Goal: Use online tool/utility: Utilize a website feature to perform a specific function

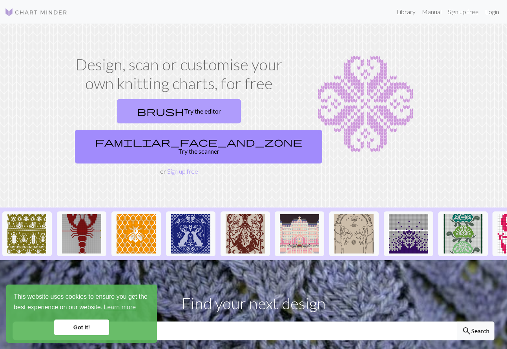
click at [124, 113] on link "brush Try the editor" at bounding box center [179, 111] width 124 height 24
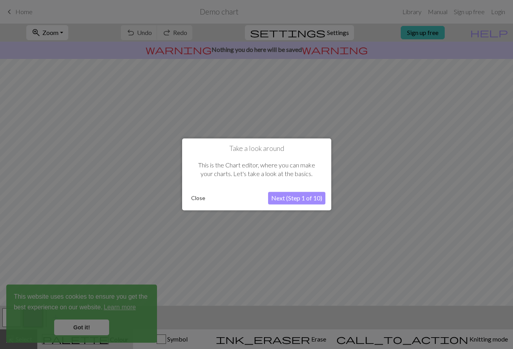
click at [203, 199] on button "Close" at bounding box center [198, 198] width 20 height 12
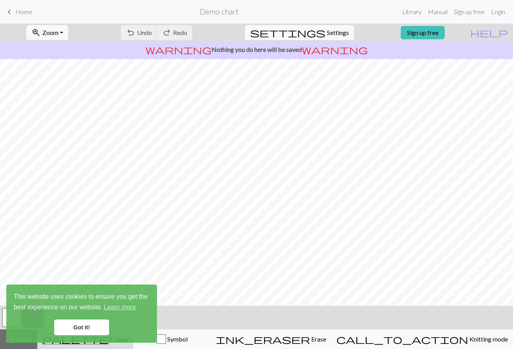
click at [93, 323] on link "Got it!" at bounding box center [81, 327] width 55 height 16
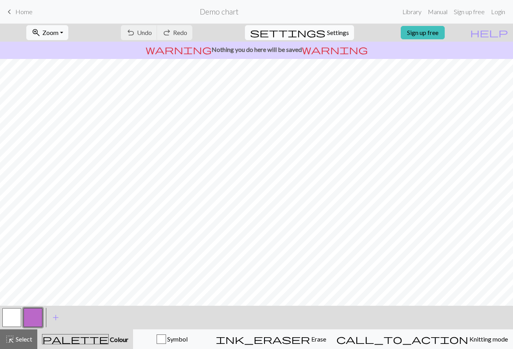
click at [329, 40] on div "settings Settings" at bounding box center [299, 33] width 121 height 18
click at [331, 37] on span "Settings" at bounding box center [338, 32] width 22 height 9
select select "aran"
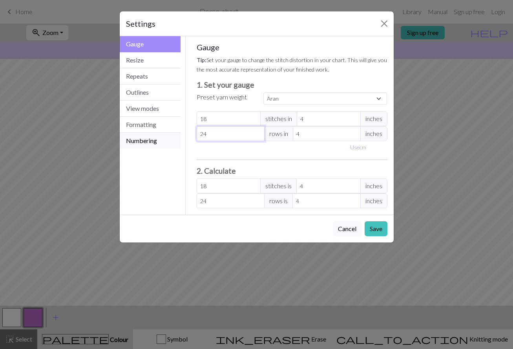
drag, startPoint x: 214, startPoint y: 133, endPoint x: 167, endPoint y: 133, distance: 46.3
click at [167, 133] on div "Gauge Gauge Resize Repeats Outlines View modes Formatting Numbering Gauge Resiz…" at bounding box center [256, 125] width 283 height 178
type input "1"
type input "18"
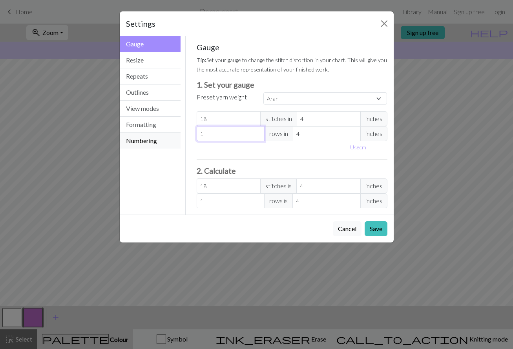
type input "18"
click at [154, 58] on button "Resize" at bounding box center [150, 60] width 61 height 16
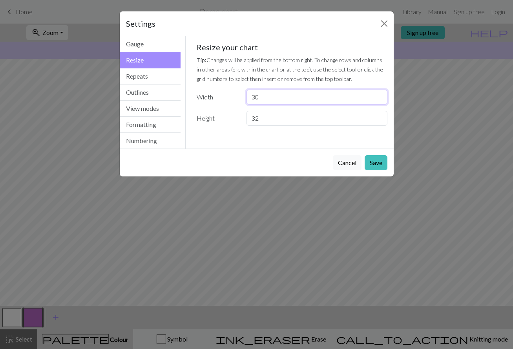
drag, startPoint x: 268, startPoint y: 99, endPoint x: 226, endPoint y: 98, distance: 42.4
click at [226, 98] on div "Width 30" at bounding box center [292, 97] width 200 height 15
type input "18"
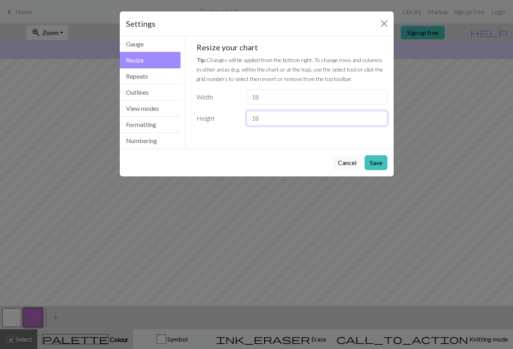
type input "18"
click at [376, 166] on button "Save" at bounding box center [376, 162] width 23 height 15
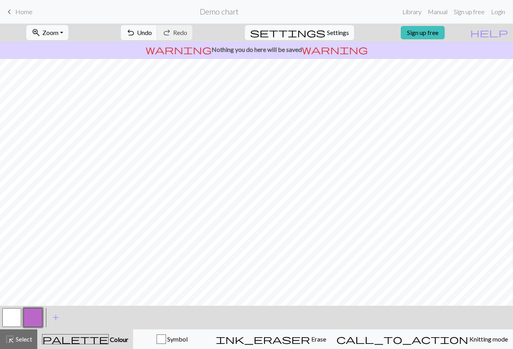
click at [42, 320] on div at bounding box center [32, 317] width 21 height 21
click at [34, 320] on button "button" at bounding box center [33, 317] width 19 height 19
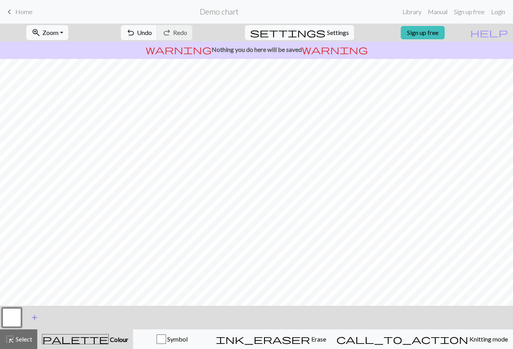
click at [32, 318] on span "add" at bounding box center [34, 317] width 9 height 11
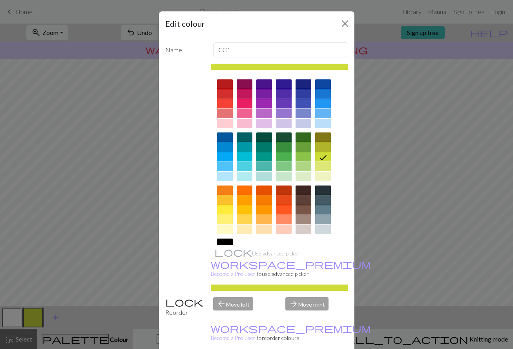
click at [221, 156] on div at bounding box center [225, 156] width 16 height 9
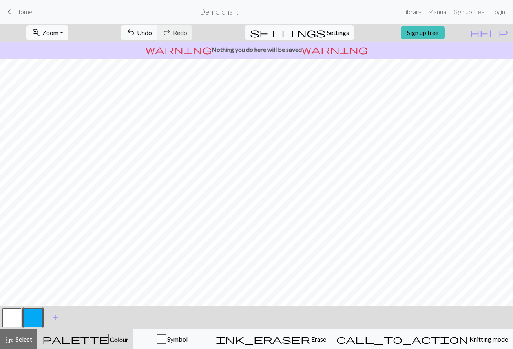
click at [13, 320] on button "button" at bounding box center [11, 317] width 19 height 19
click at [10, 320] on button "button" at bounding box center [11, 317] width 19 height 19
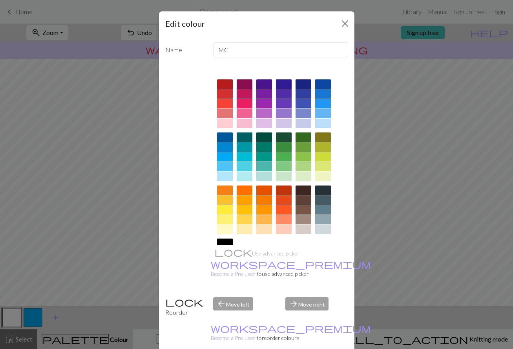
click at [230, 157] on div at bounding box center [279, 183] width 137 height 221
click at [223, 156] on div at bounding box center [225, 156] width 16 height 9
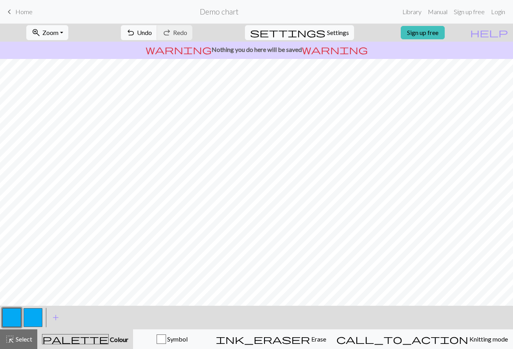
click at [36, 320] on button "button" at bounding box center [33, 317] width 19 height 19
click at [31, 319] on button "button" at bounding box center [33, 317] width 19 height 19
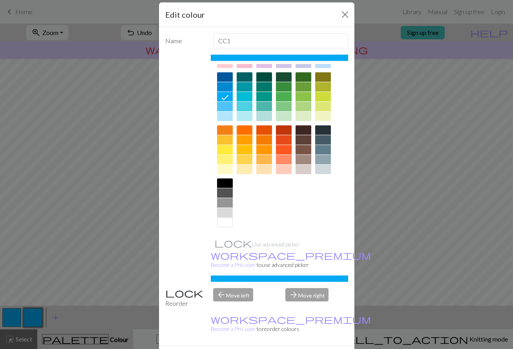
scroll to position [19, 0]
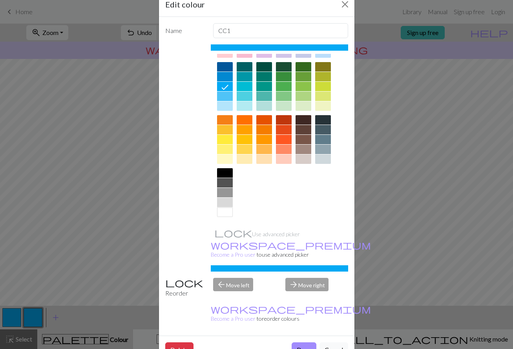
click at [225, 211] on div at bounding box center [225, 211] width 16 height 9
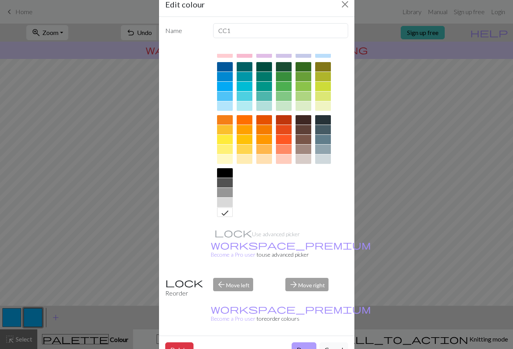
click at [300, 342] on button "Done" at bounding box center [304, 349] width 25 height 15
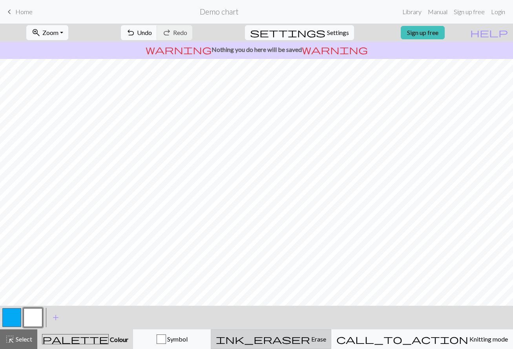
click at [310, 339] on span "ink_eraser" at bounding box center [263, 338] width 94 height 11
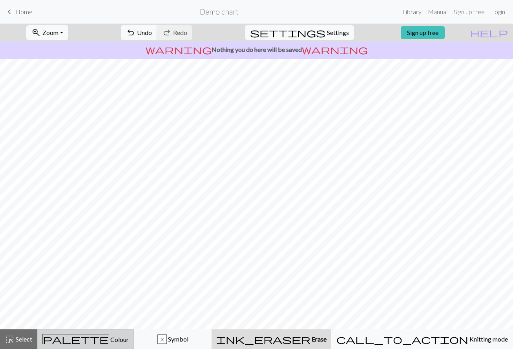
click at [129, 339] on div "palette Colour Colour" at bounding box center [85, 339] width 86 height 10
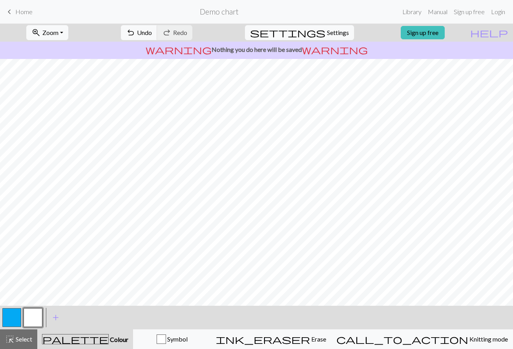
drag, startPoint x: 13, startPoint y: 318, endPoint x: 33, endPoint y: 307, distance: 23.0
click at [16, 316] on button "button" at bounding box center [11, 317] width 19 height 19
click at [41, 316] on button "button" at bounding box center [33, 317] width 19 height 19
click at [7, 316] on button "button" at bounding box center [11, 317] width 19 height 19
drag, startPoint x: 32, startPoint y: 313, endPoint x: 37, endPoint y: 309, distance: 5.8
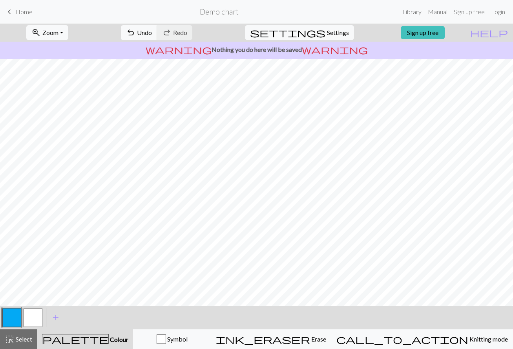
click at [32, 313] on button "button" at bounding box center [33, 317] width 19 height 19
click at [327, 31] on span "Settings" at bounding box center [338, 32] width 22 height 9
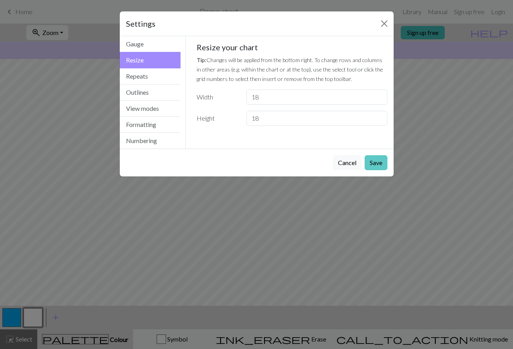
click at [379, 162] on button "Save" at bounding box center [376, 162] width 23 height 15
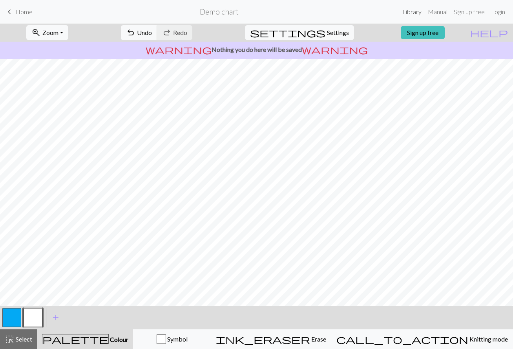
click at [416, 13] on link "Library" at bounding box center [412, 12] width 26 height 16
click at [340, 31] on span "Settings" at bounding box center [338, 32] width 22 height 9
select select "aran"
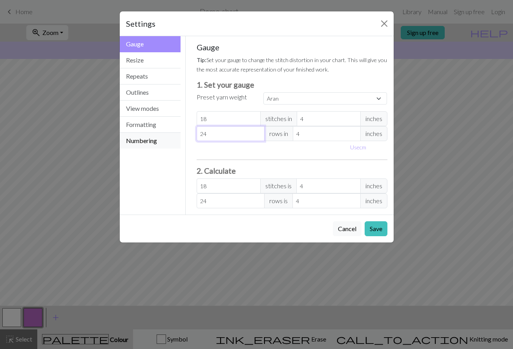
drag, startPoint x: 217, startPoint y: 133, endPoint x: 155, endPoint y: 133, distance: 62.8
click at [155, 133] on div "Gauge Gauge Resize Repeats Outlines View modes Formatting Numbering Gauge Resiz…" at bounding box center [256, 125] width 283 height 178
type input "1"
type input "18"
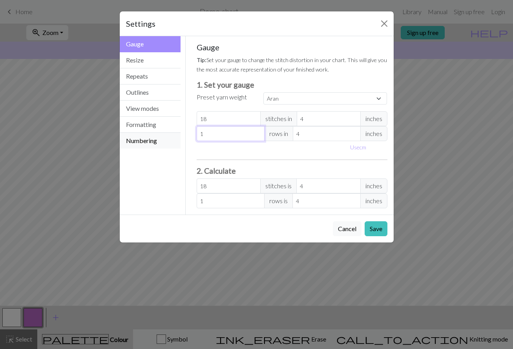
type input "18"
click at [152, 63] on button "Resize" at bounding box center [150, 60] width 61 height 16
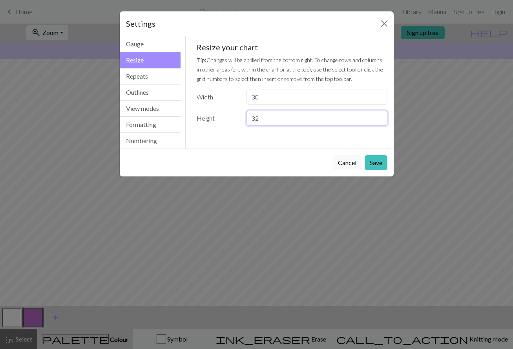
drag, startPoint x: 274, startPoint y: 122, endPoint x: 276, endPoint y: 118, distance: 4.9
click at [274, 122] on input "32" at bounding box center [317, 118] width 141 height 15
drag, startPoint x: 251, startPoint y: 115, endPoint x: 244, endPoint y: 105, distance: 12.7
click at [236, 116] on div "Height 32" at bounding box center [292, 118] width 200 height 15
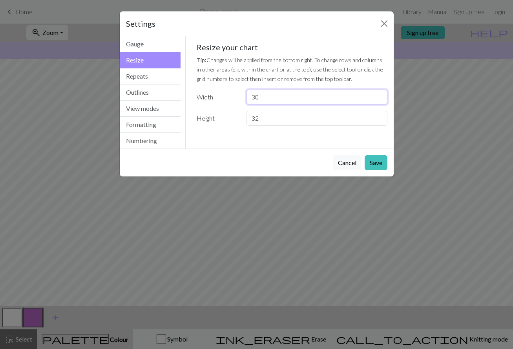
drag, startPoint x: 263, startPoint y: 98, endPoint x: 216, endPoint y: 100, distance: 47.5
click at [216, 100] on div "Width 30" at bounding box center [292, 97] width 200 height 15
type input "18"
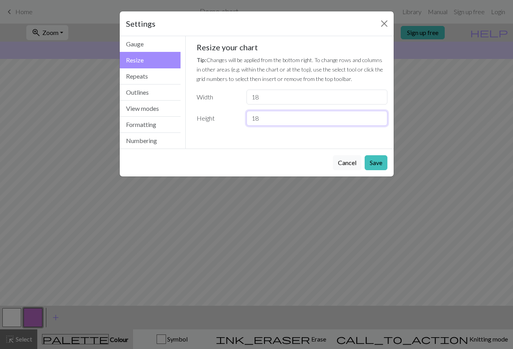
type input "18"
click at [376, 163] on button "Save" at bounding box center [376, 162] width 23 height 15
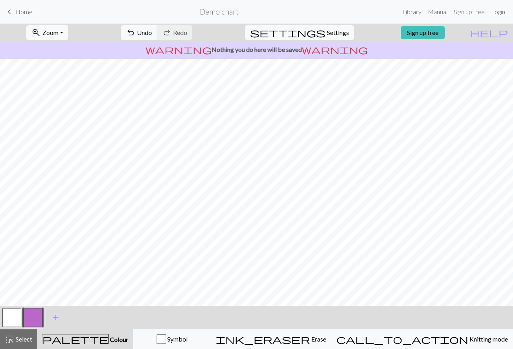
click at [38, 314] on button "button" at bounding box center [33, 317] width 19 height 19
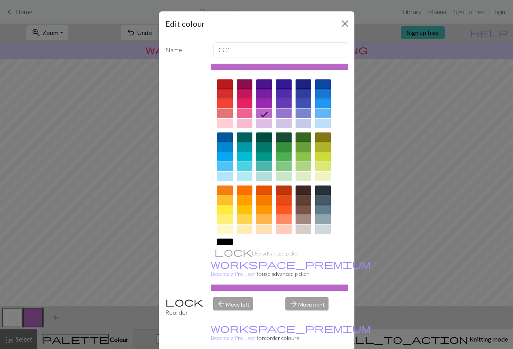
drag, startPoint x: 182, startPoint y: 339, endPoint x: 164, endPoint y: 336, distance: 18.2
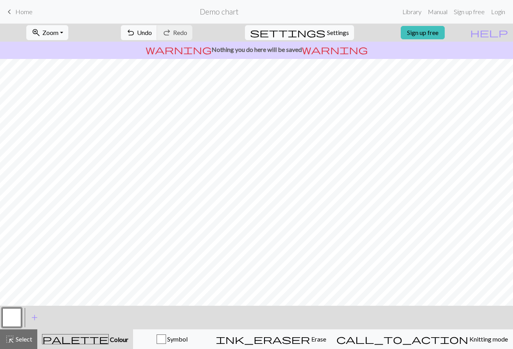
click at [17, 315] on button "button" at bounding box center [11, 317] width 19 height 19
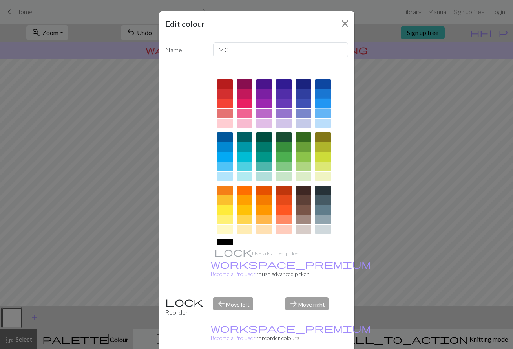
click at [320, 103] on div at bounding box center [323, 103] width 16 height 9
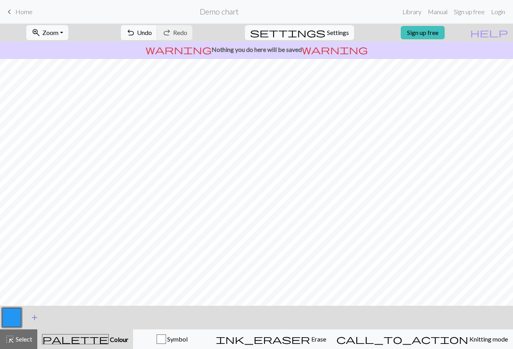
click at [34, 316] on span "add" at bounding box center [34, 317] width 9 height 11
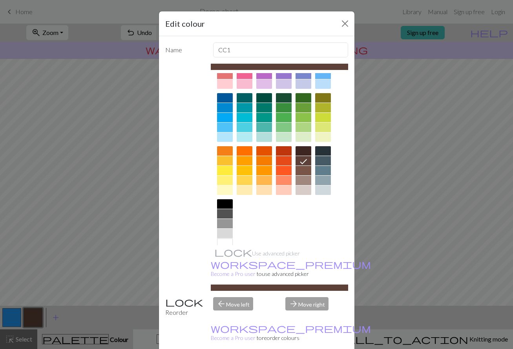
scroll to position [51, 0]
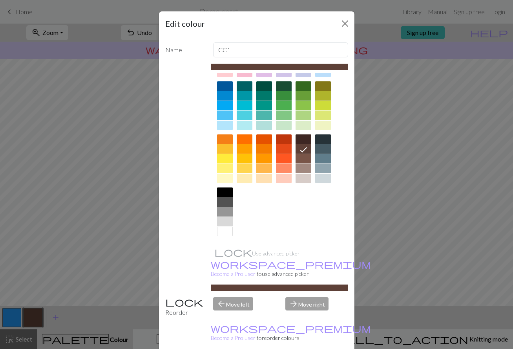
click at [222, 233] on div at bounding box center [225, 231] width 16 height 9
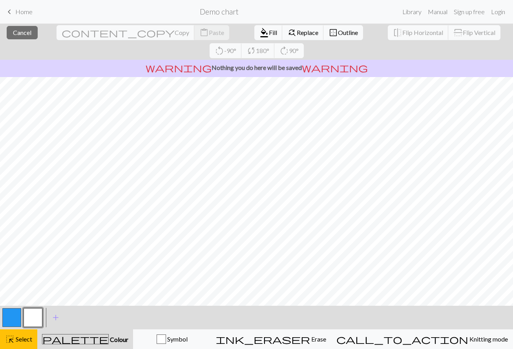
click at [77, 329] on div "< > add Add a colour" at bounding box center [256, 317] width 513 height 24
click at [75, 338] on div "palette Colour Colour" at bounding box center [85, 339] width 86 height 10
click at [109, 340] on span "Colour" at bounding box center [119, 338] width 20 height 7
click at [21, 339] on span "Select" at bounding box center [24, 338] width 18 height 7
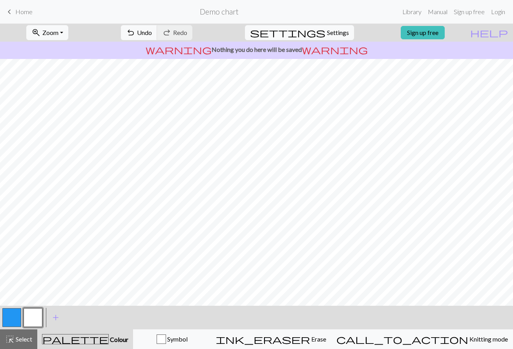
click at [109, 340] on span "Colour" at bounding box center [119, 338] width 20 height 7
click at [35, 319] on button "button" at bounding box center [33, 317] width 19 height 19
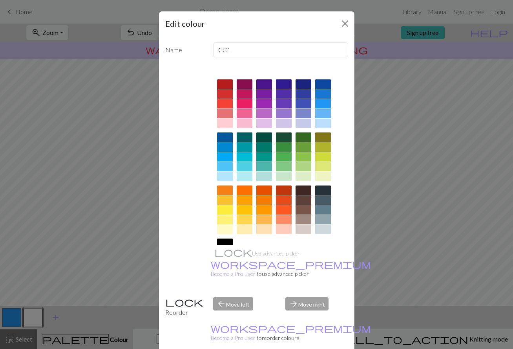
click at [401, 186] on div "Edit colour Name CC1 Use advanced picker workspace_premium Become a Pro user to…" at bounding box center [256, 174] width 513 height 349
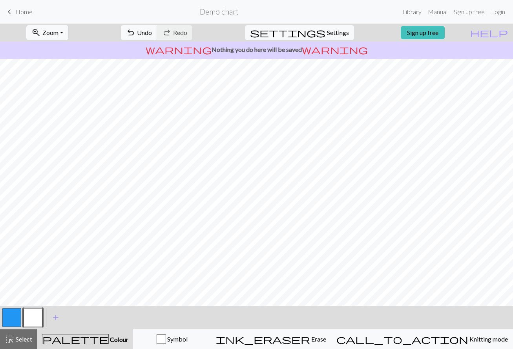
click at [2, 322] on div at bounding box center [11, 317] width 21 height 21
click at [14, 318] on button "button" at bounding box center [11, 317] width 19 height 19
click at [32, 317] on button "button" at bounding box center [33, 317] width 19 height 19
click at [15, 310] on button "button" at bounding box center [11, 317] width 19 height 19
drag, startPoint x: 35, startPoint y: 316, endPoint x: 44, endPoint y: 308, distance: 12.0
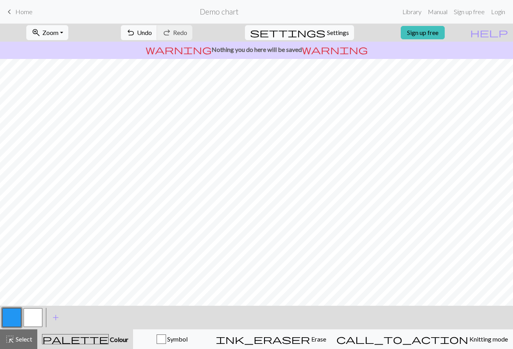
click at [35, 315] on button "button" at bounding box center [33, 317] width 19 height 19
click at [16, 316] on button "button" at bounding box center [11, 317] width 19 height 19
click at [27, 312] on button "button" at bounding box center [33, 317] width 19 height 19
click at [19, 322] on button "button" at bounding box center [11, 317] width 19 height 19
click at [35, 316] on button "button" at bounding box center [33, 317] width 19 height 19
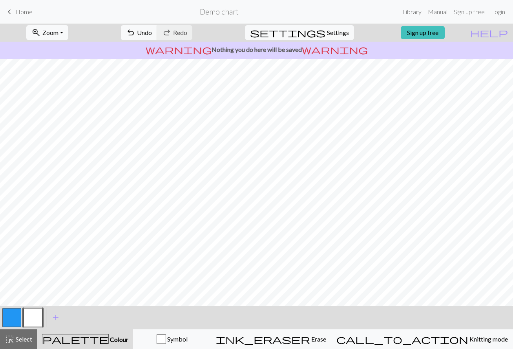
click at [15, 316] on button "button" at bounding box center [11, 317] width 19 height 19
click at [30, 320] on button "button" at bounding box center [33, 317] width 19 height 19
click at [34, 315] on button "button" at bounding box center [33, 317] width 19 height 19
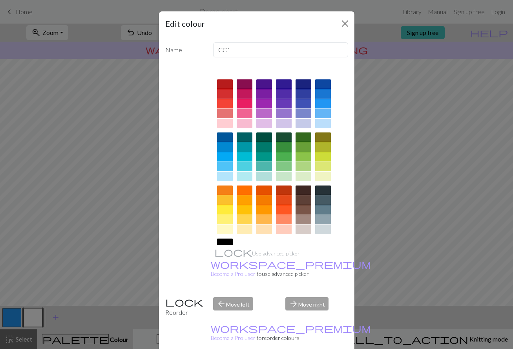
click at [121, 255] on div "Edit colour Name CC1 Use advanced picker workspace_premium Become a Pro user to…" at bounding box center [256, 174] width 513 height 349
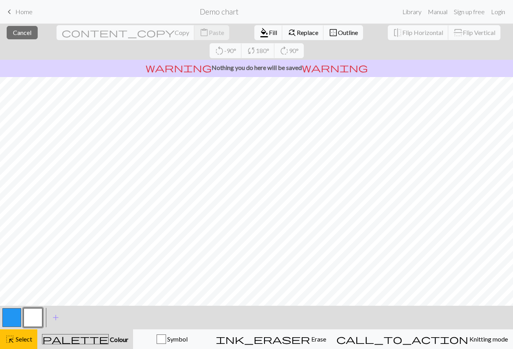
click at [115, 337] on div "palette Colour Colour" at bounding box center [85, 339] width 86 height 10
click at [104, 333] on button "palette Colour Colour" at bounding box center [85, 339] width 96 height 20
click at [109, 340] on span "Colour" at bounding box center [119, 338] width 20 height 7
click at [10, 337] on span "highlight_alt" at bounding box center [9, 338] width 9 height 11
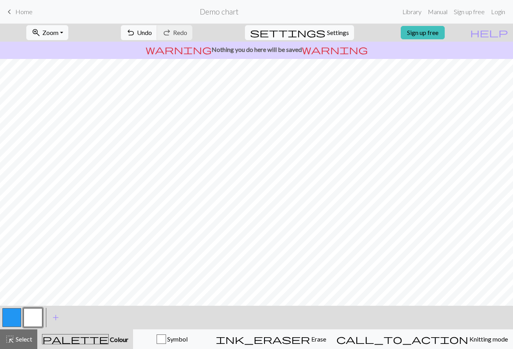
drag, startPoint x: 13, startPoint y: 314, endPoint x: 20, endPoint y: 311, distance: 7.2
click at [14, 314] on button "button" at bounding box center [11, 317] width 19 height 19
drag, startPoint x: 35, startPoint y: 317, endPoint x: 57, endPoint y: 311, distance: 22.5
click at [37, 316] on button "button" at bounding box center [33, 317] width 19 height 19
click at [17, 309] on button "button" at bounding box center [11, 317] width 19 height 19
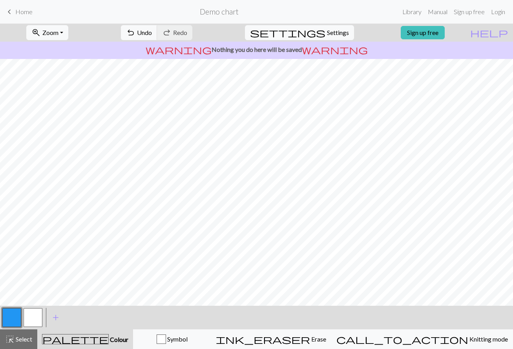
click at [37, 317] on button "button" at bounding box center [33, 317] width 19 height 19
